Goal: Task Accomplishment & Management: Manage account settings

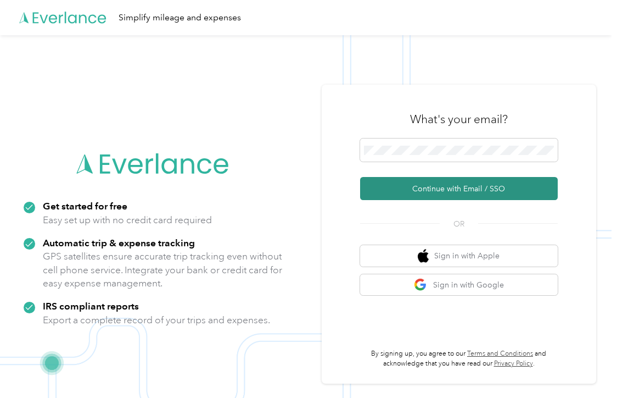
click at [448, 184] on button "Continue with Email / SSO" at bounding box center [459, 188] width 198 height 23
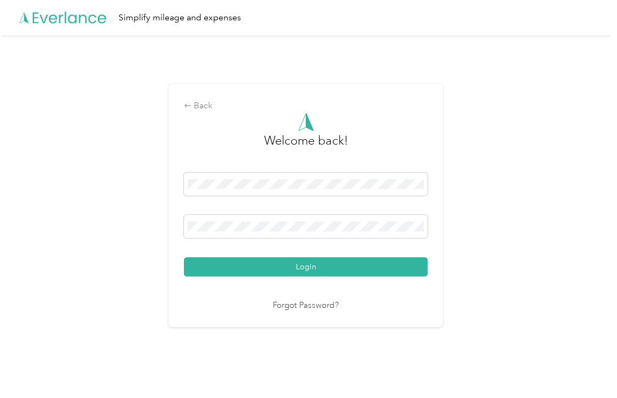
click at [495, 225] on div "Back Welcome back! Login Forgot Password?" at bounding box center [306, 210] width 612 height 350
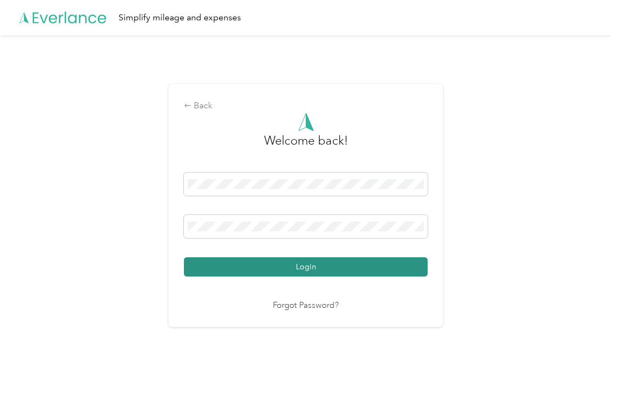
click at [354, 270] on button "Login" at bounding box center [306, 266] width 244 height 19
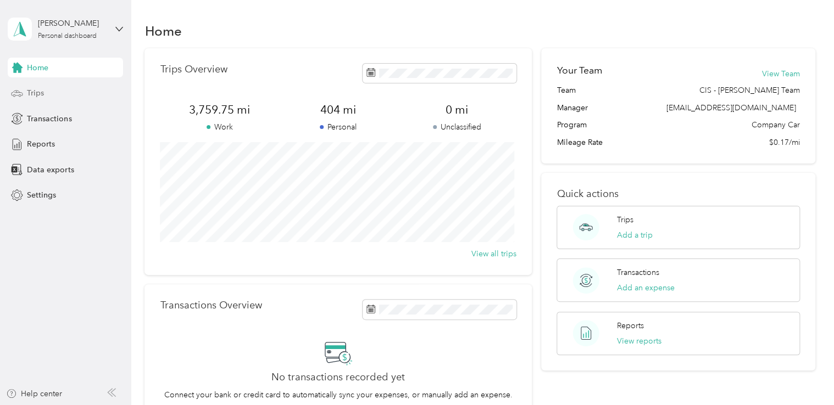
click at [61, 99] on div "Trips" at bounding box center [65, 93] width 115 height 20
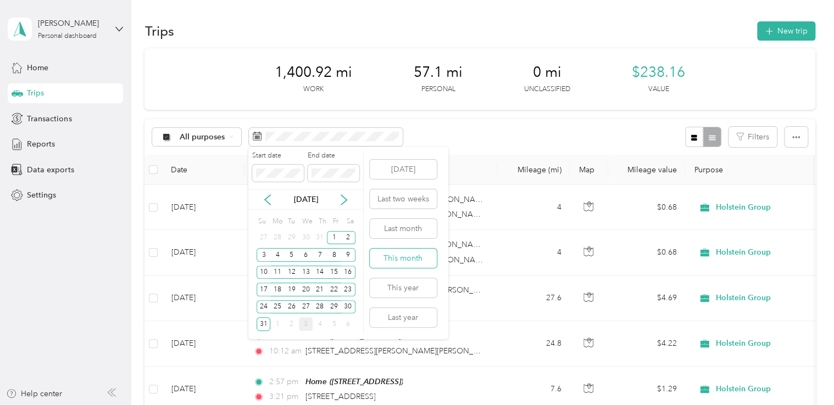
click at [400, 258] on button "This month" at bounding box center [403, 258] width 67 height 19
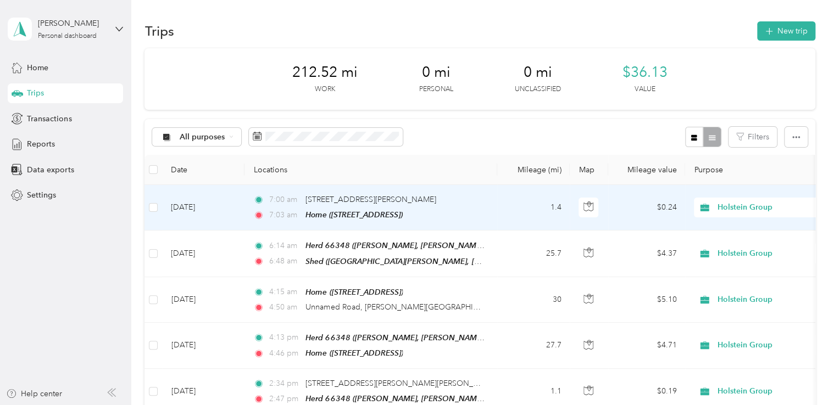
click at [517, 214] on td "1.4" at bounding box center [533, 208] width 73 height 46
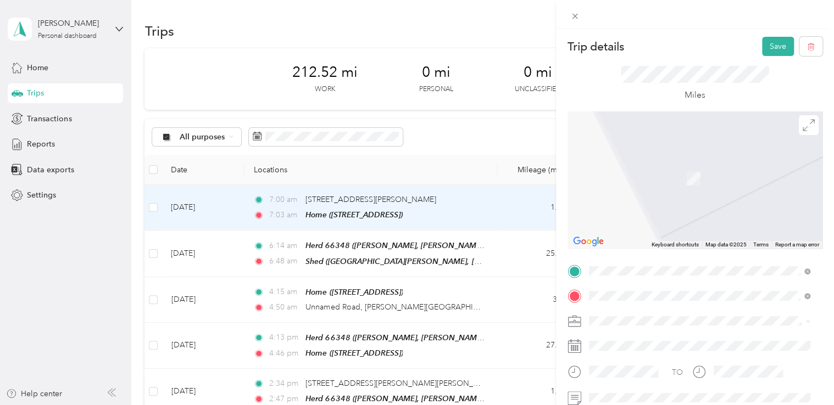
click at [617, 149] on li "DG9 [STREET_ADDRESS][PERSON_NAME]" at bounding box center [699, 138] width 229 height 23
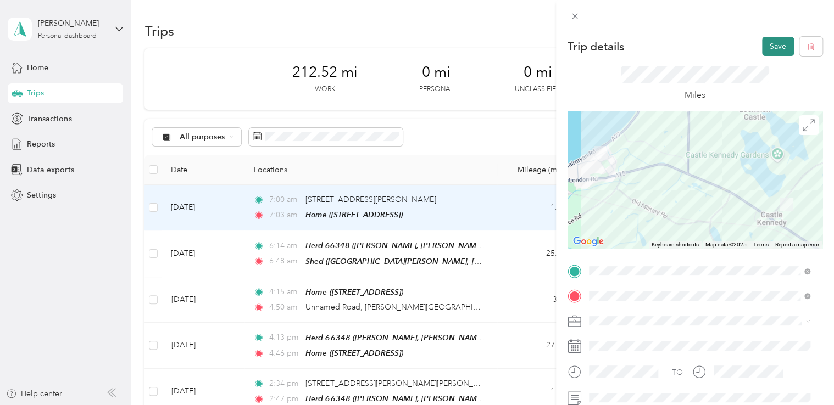
click at [617, 49] on button "Save" at bounding box center [778, 46] width 32 height 19
